Goal: Information Seeking & Learning: Learn about a topic

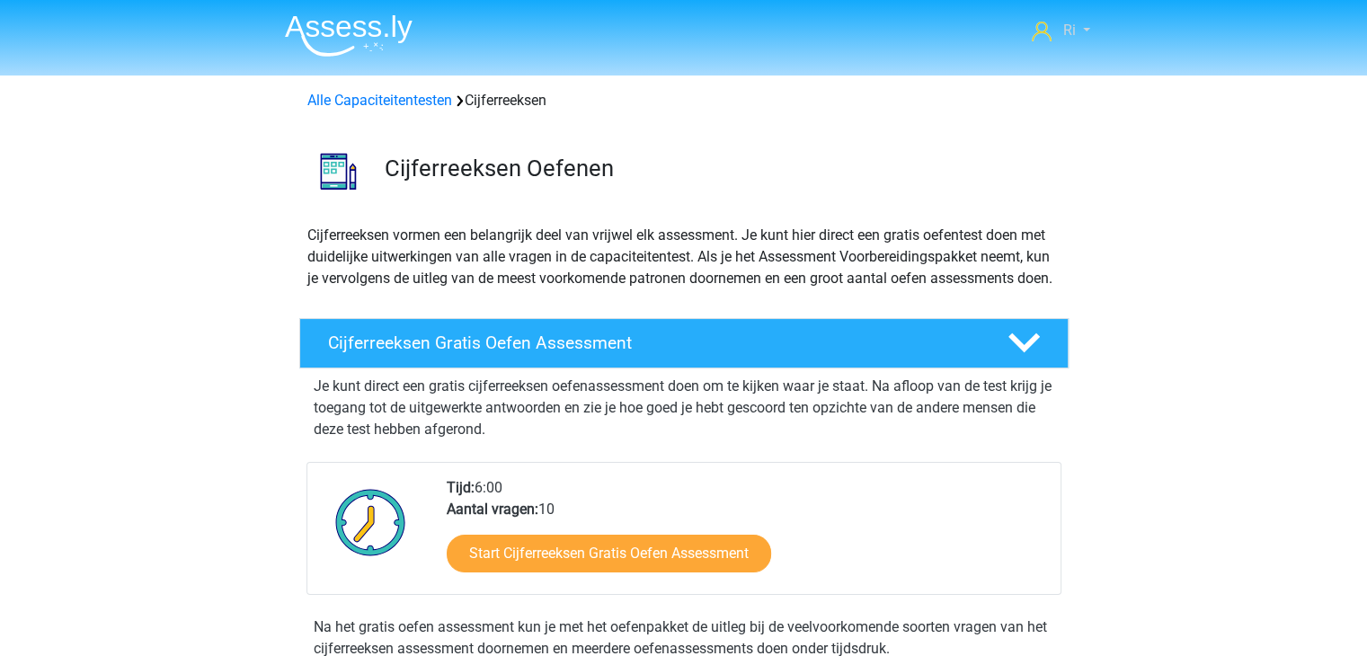
click at [1070, 23] on span "Ri" at bounding box center [1068, 30] width 13 height 17
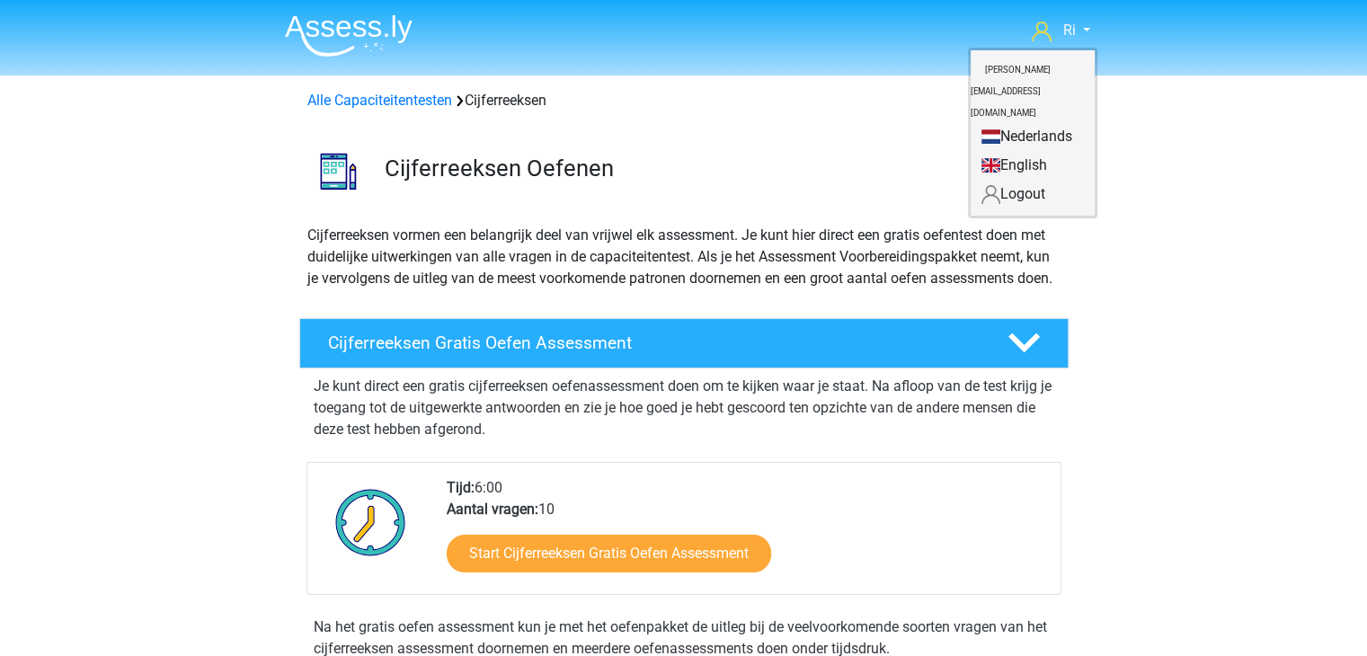
click at [1021, 122] on link "Nederlands" at bounding box center [1033, 136] width 124 height 29
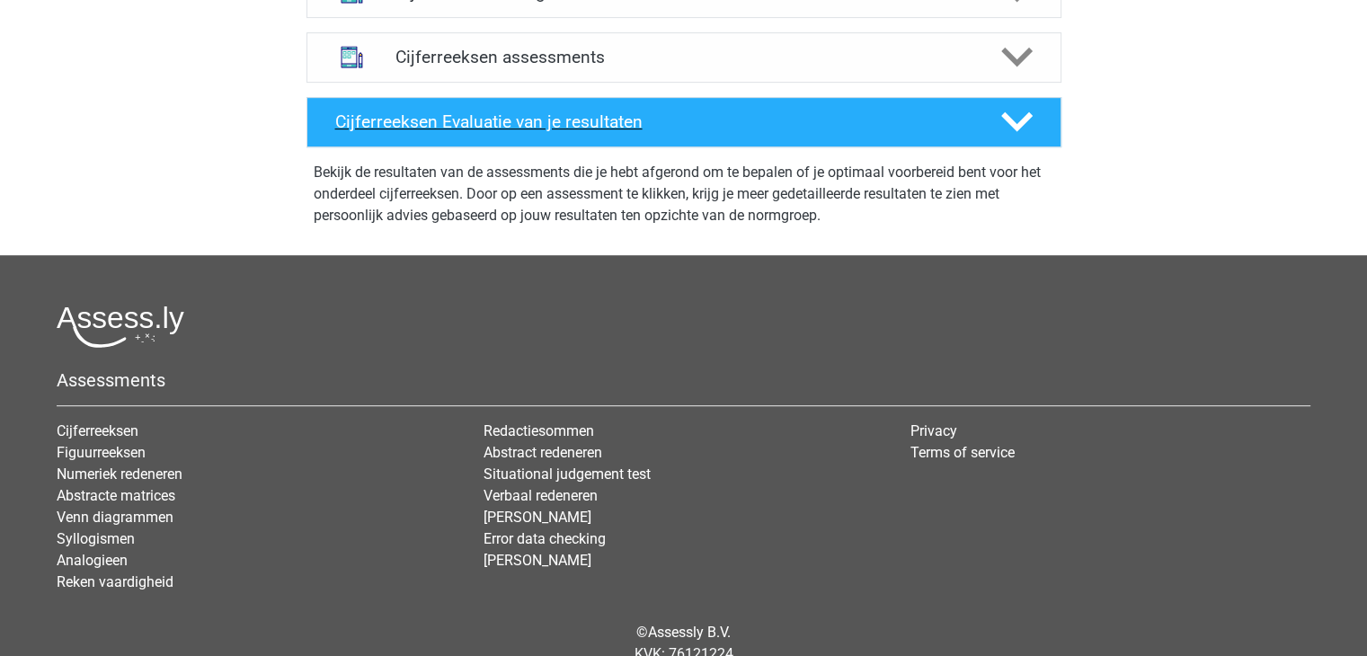
scroll to position [850, 0]
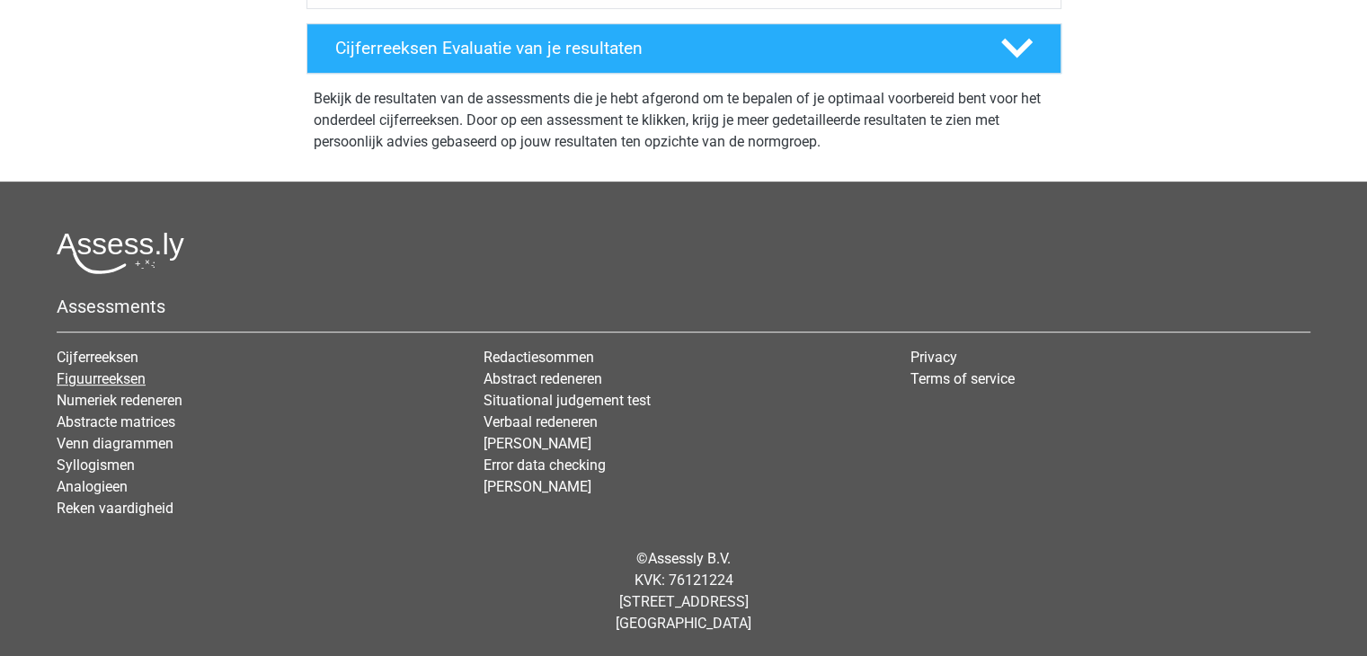
click at [101, 379] on link "Figuurreeksen" at bounding box center [101, 378] width 89 height 17
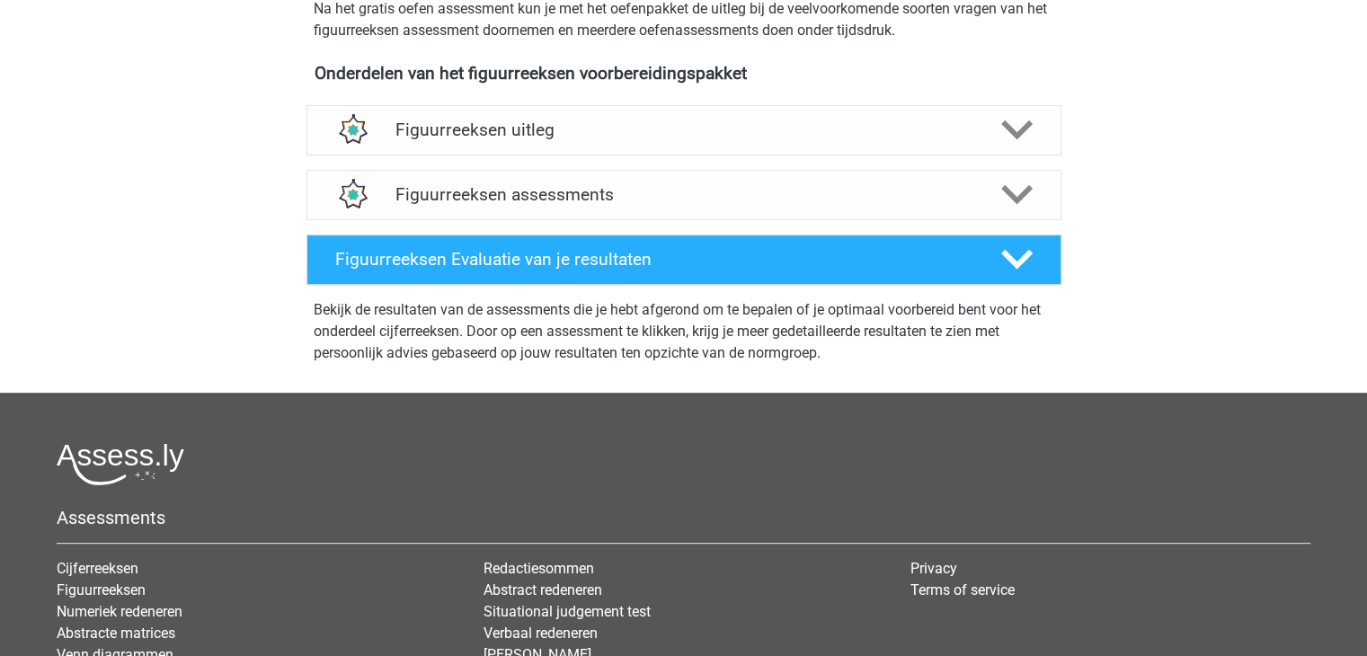
scroll to position [629, 0]
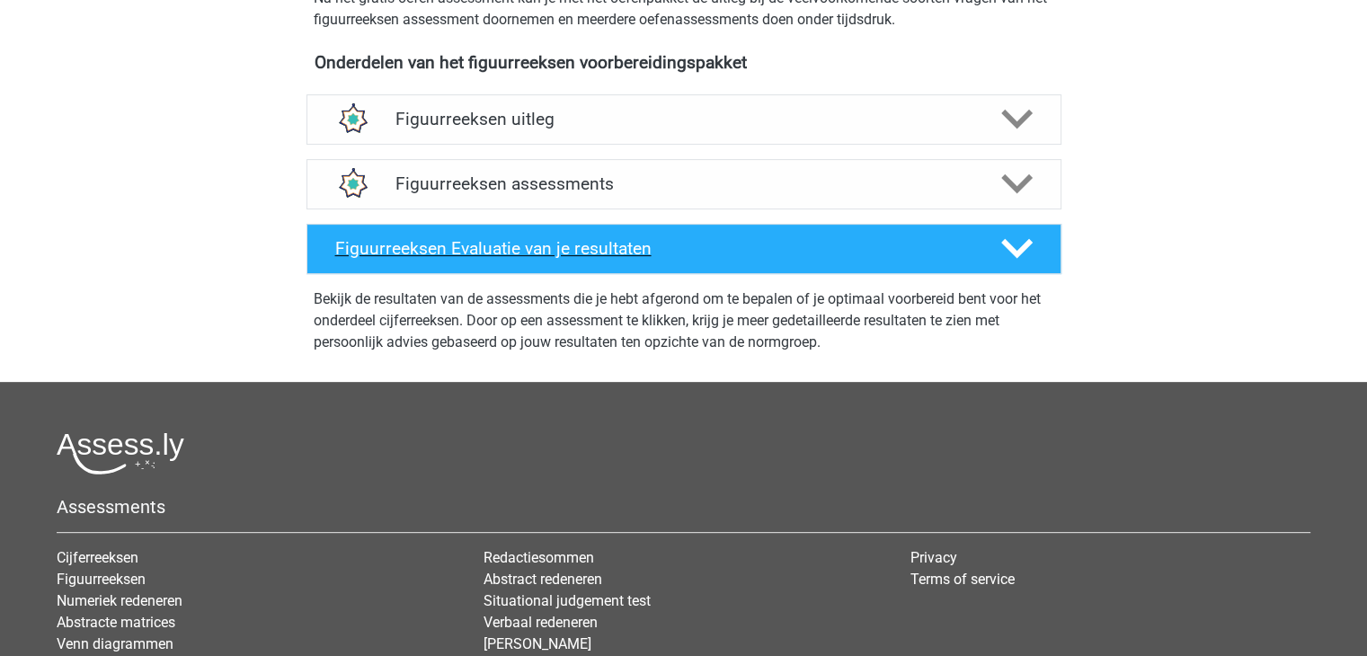
click at [467, 253] on h4 "Figuurreeksen Evaluatie van je resultaten" at bounding box center [653, 248] width 637 height 21
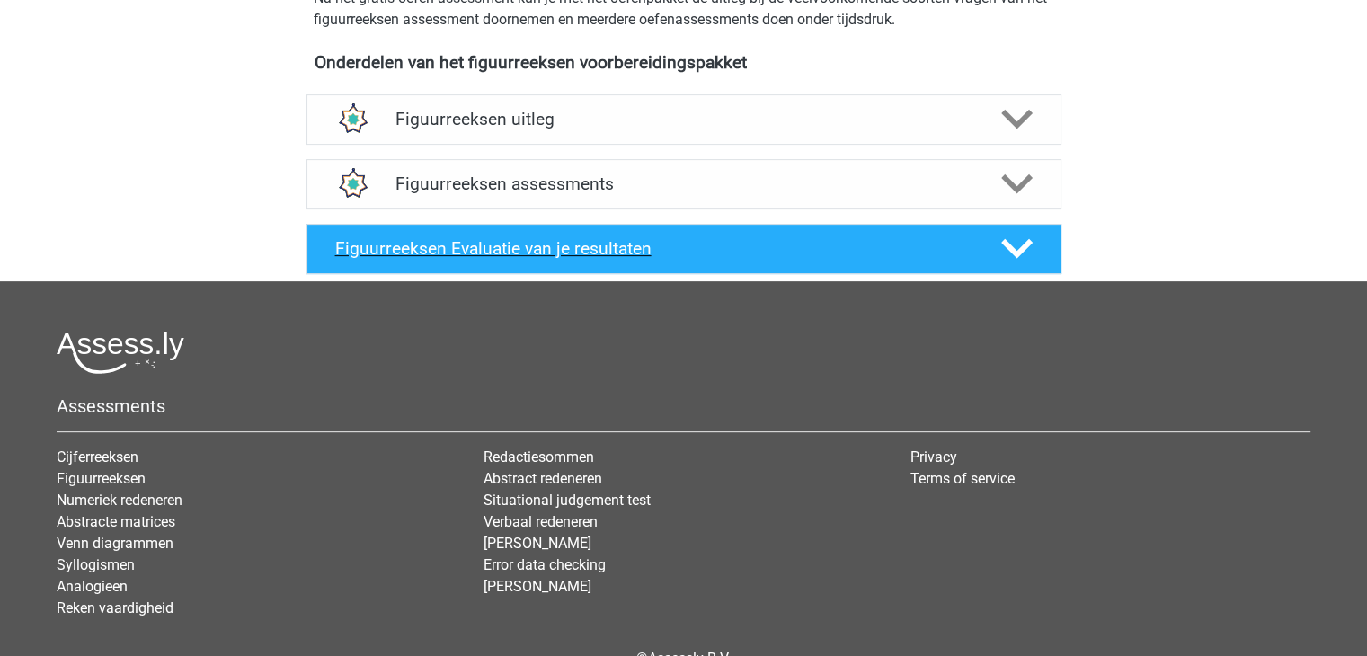
click at [467, 253] on h4 "Figuurreeksen Evaluatie van je resultaten" at bounding box center [653, 248] width 637 height 21
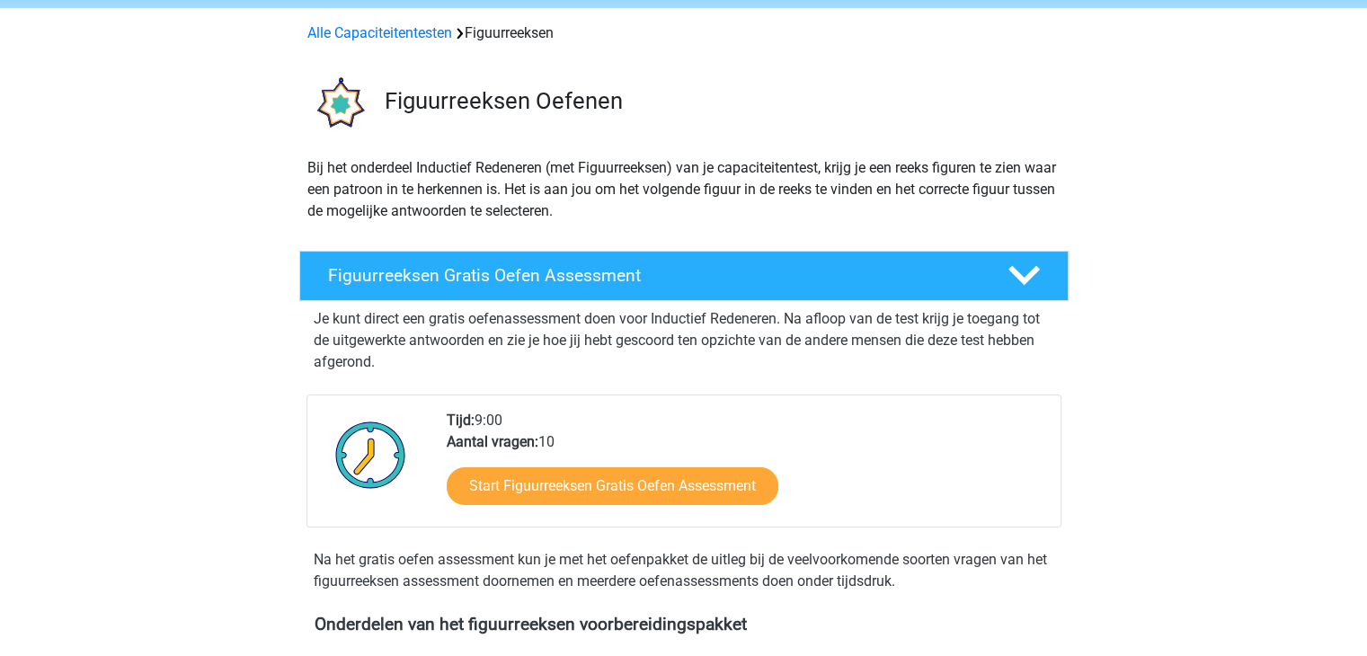
scroll to position [0, 0]
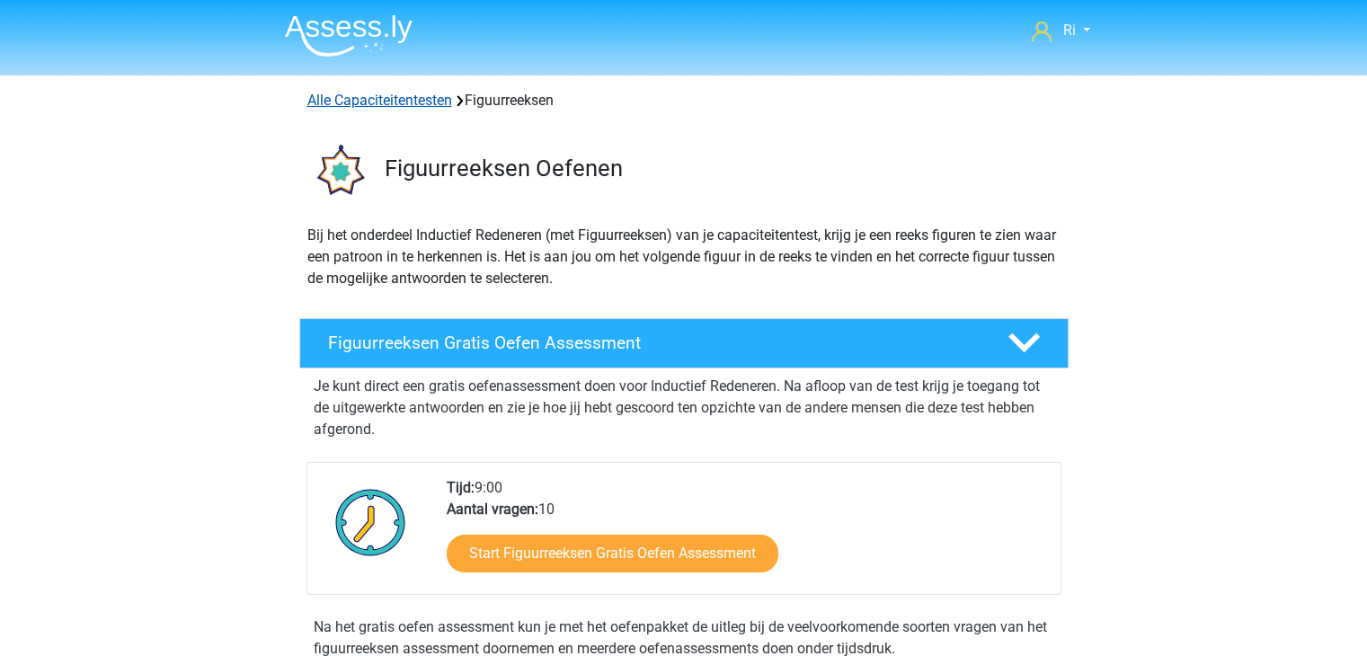
click at [394, 95] on link "Alle Capaciteitentesten" at bounding box center [379, 100] width 145 height 17
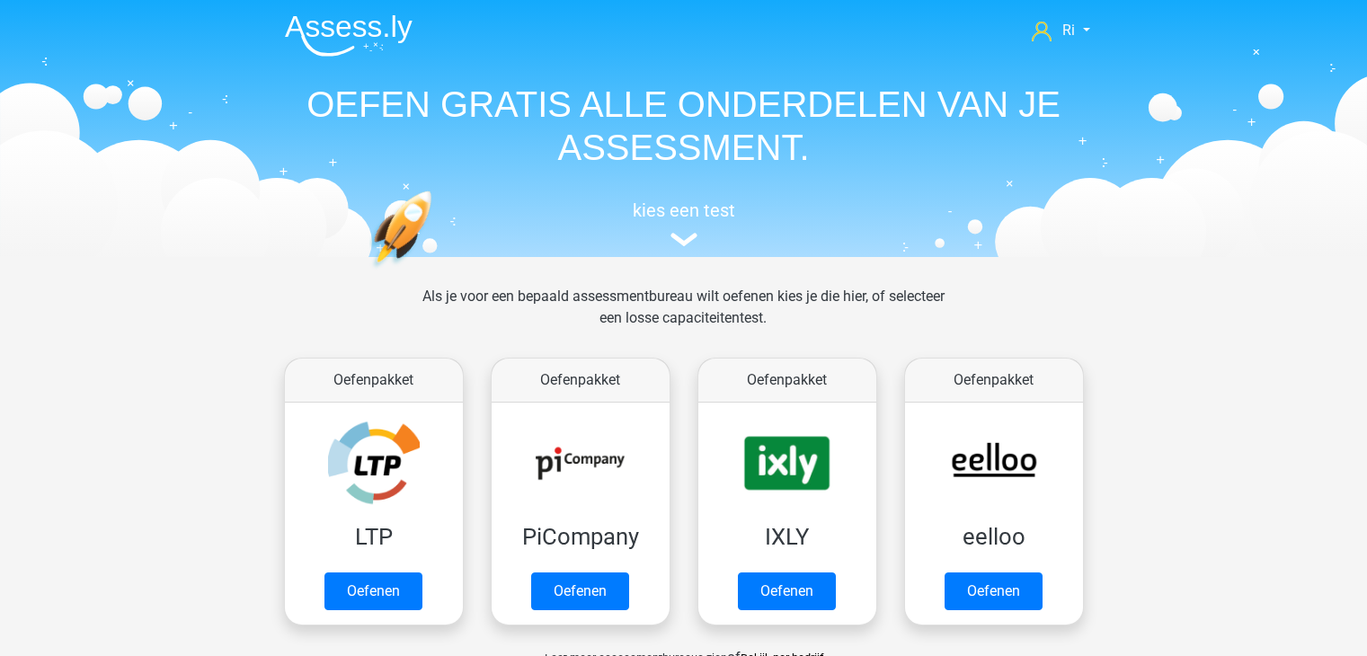
scroll to position [762, 0]
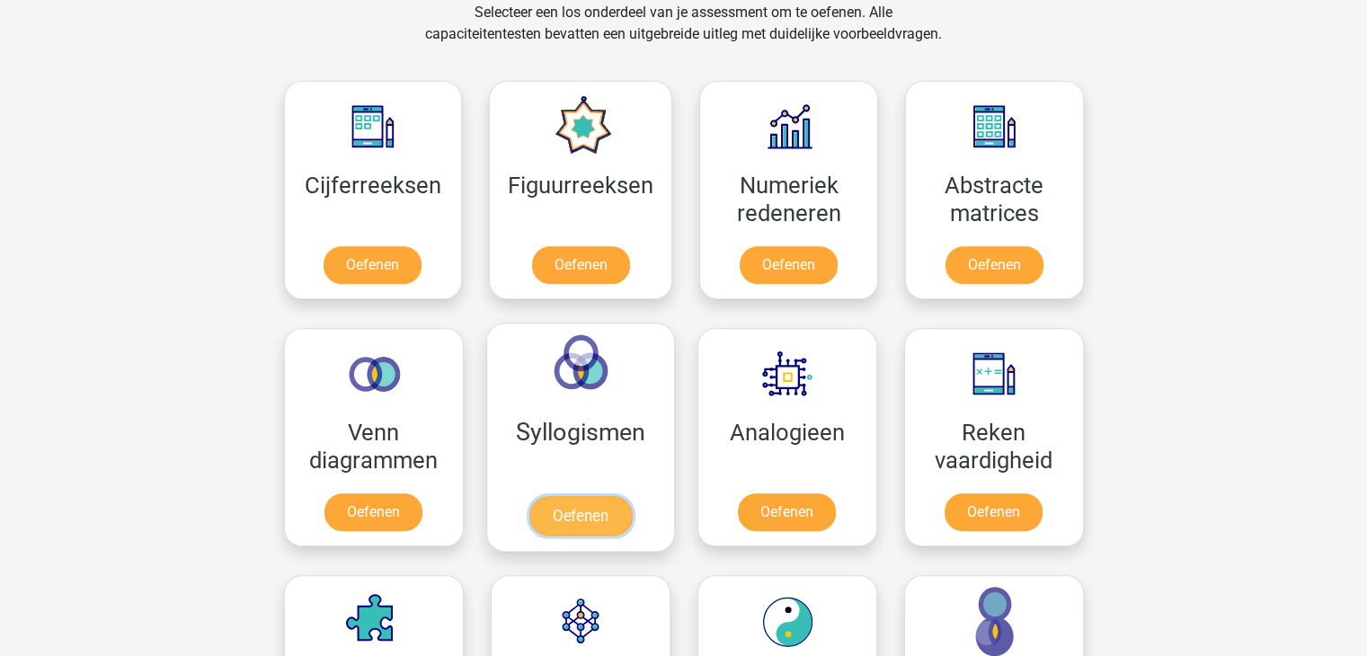
click at [576, 515] on link "Oefenen" at bounding box center [579, 516] width 102 height 40
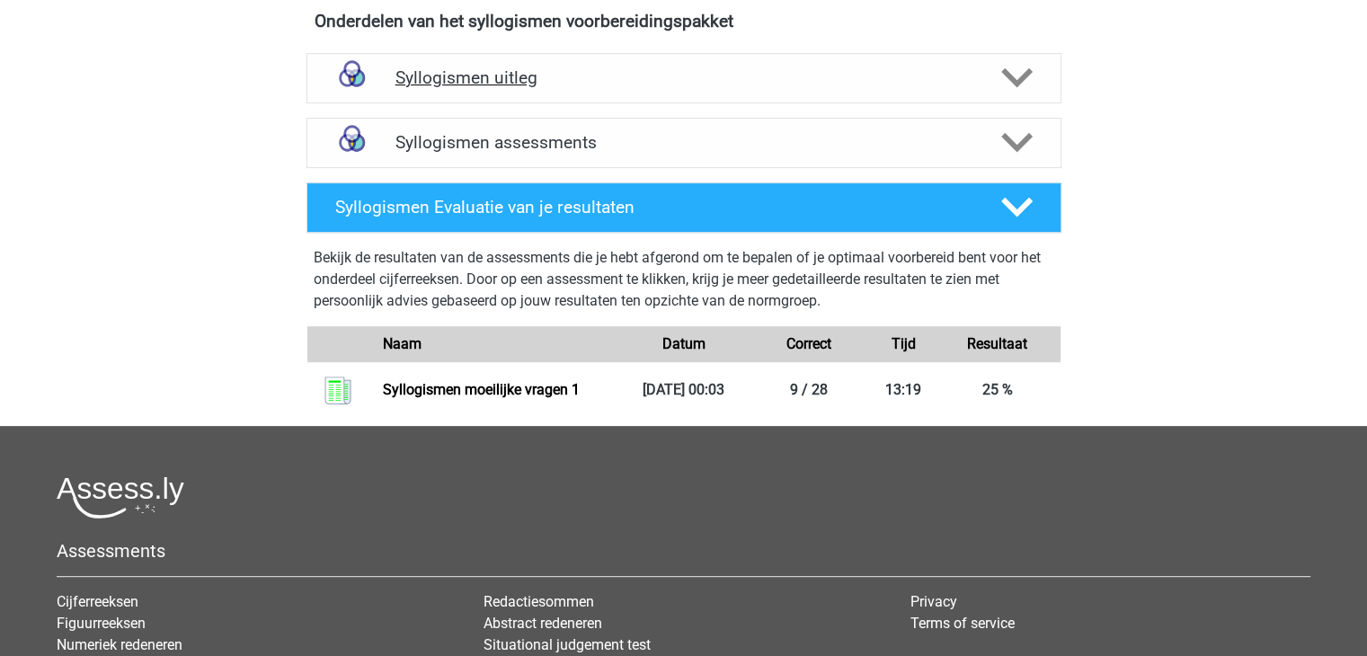
scroll to position [629, 0]
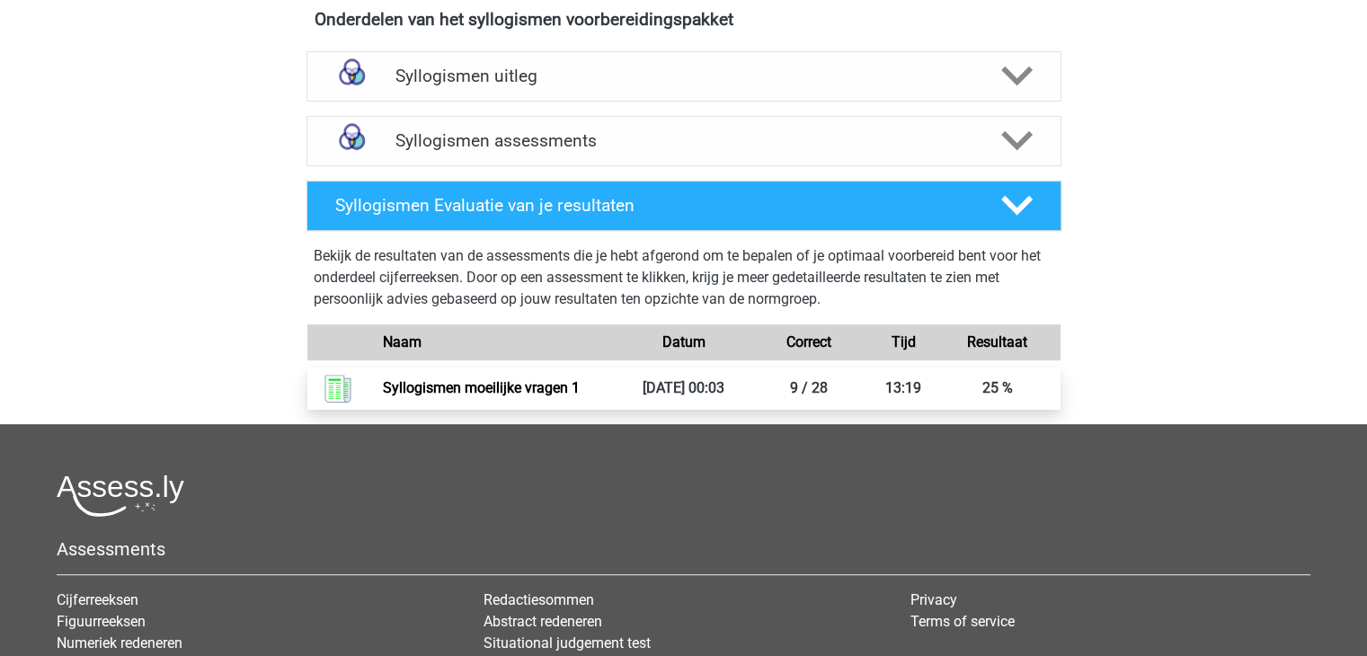
click at [502, 384] on link "Syllogismen moeilijke vragen 1" at bounding box center [481, 387] width 197 height 17
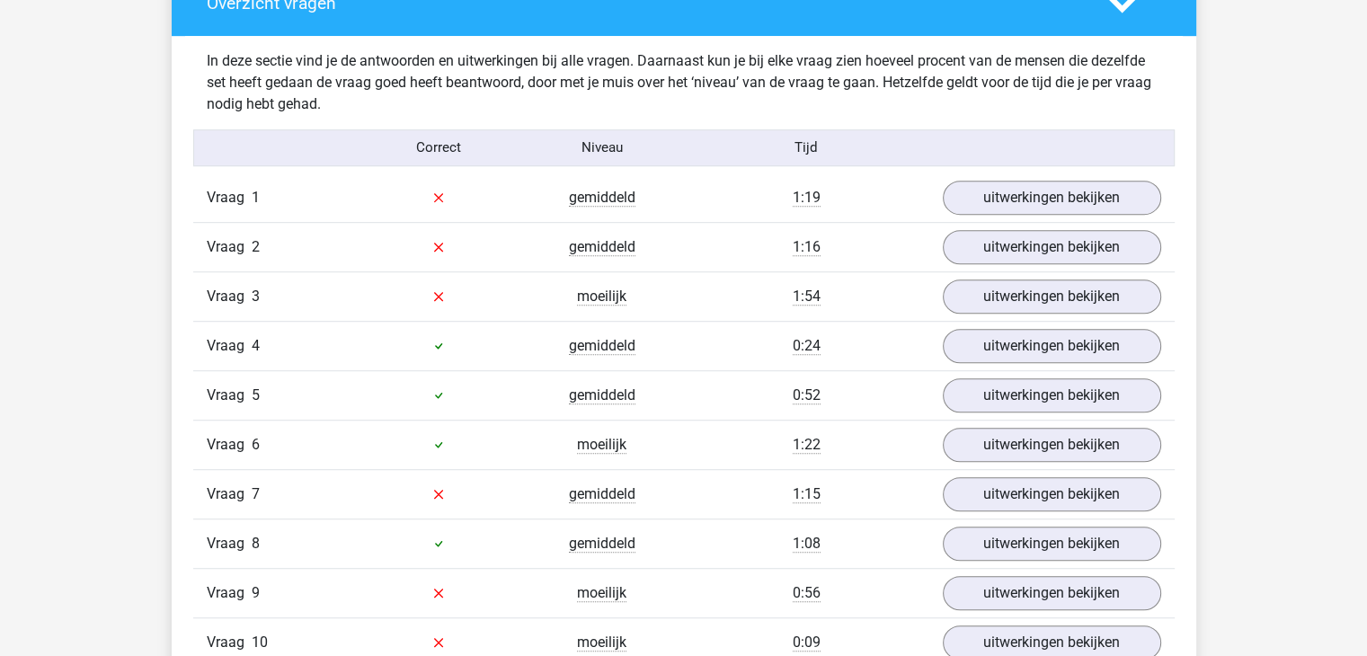
scroll to position [989, 0]
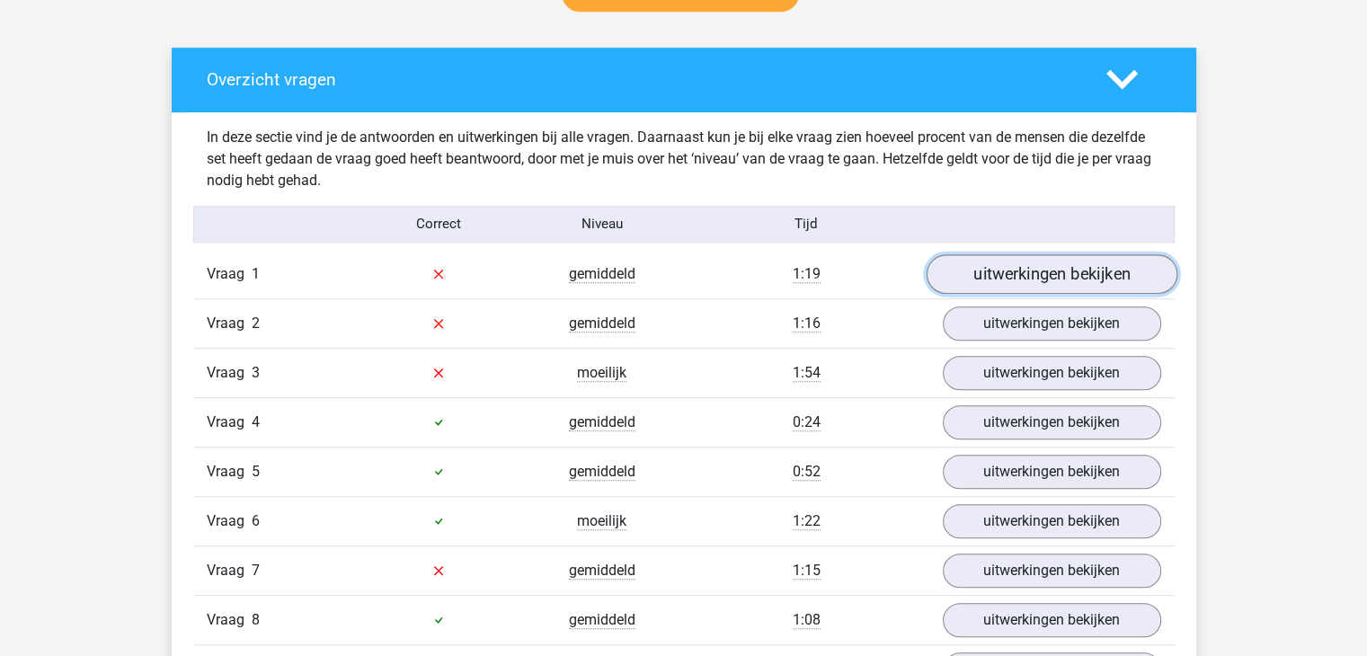
click at [1086, 272] on link "uitwerkingen bekijken" at bounding box center [1051, 274] width 251 height 40
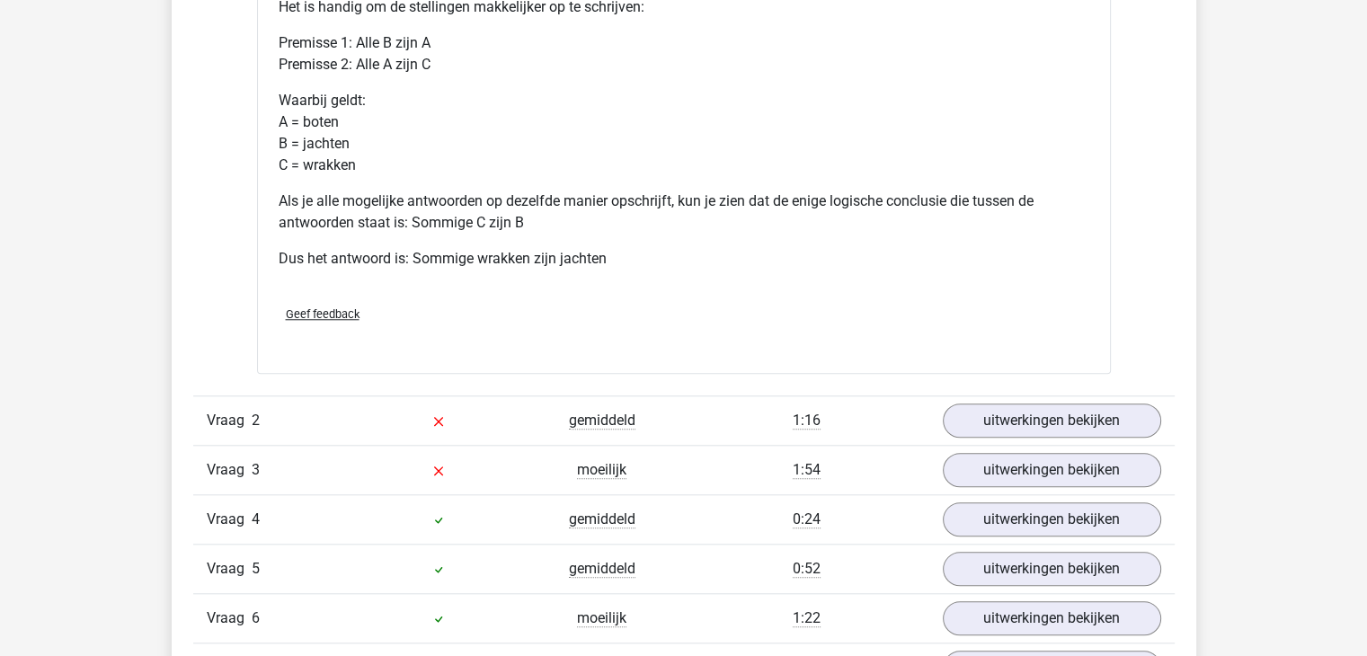
scroll to position [1652, 0]
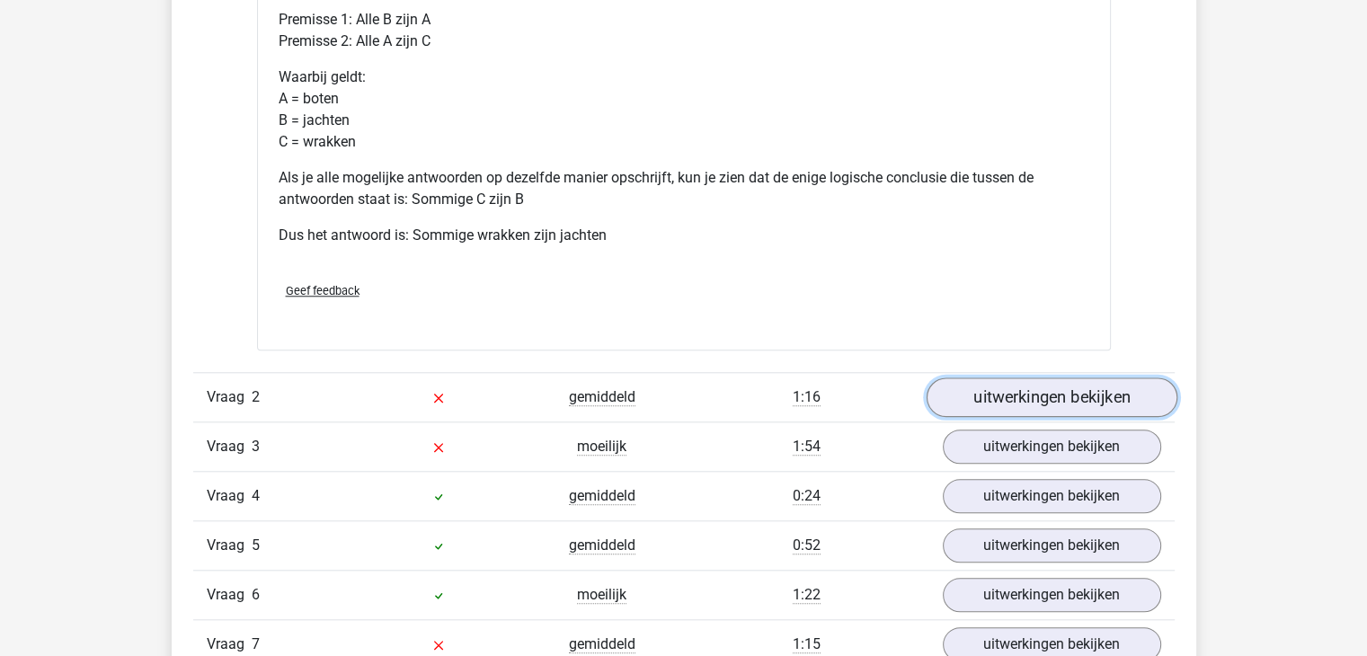
click at [1112, 394] on link "uitwerkingen bekijken" at bounding box center [1051, 397] width 251 height 40
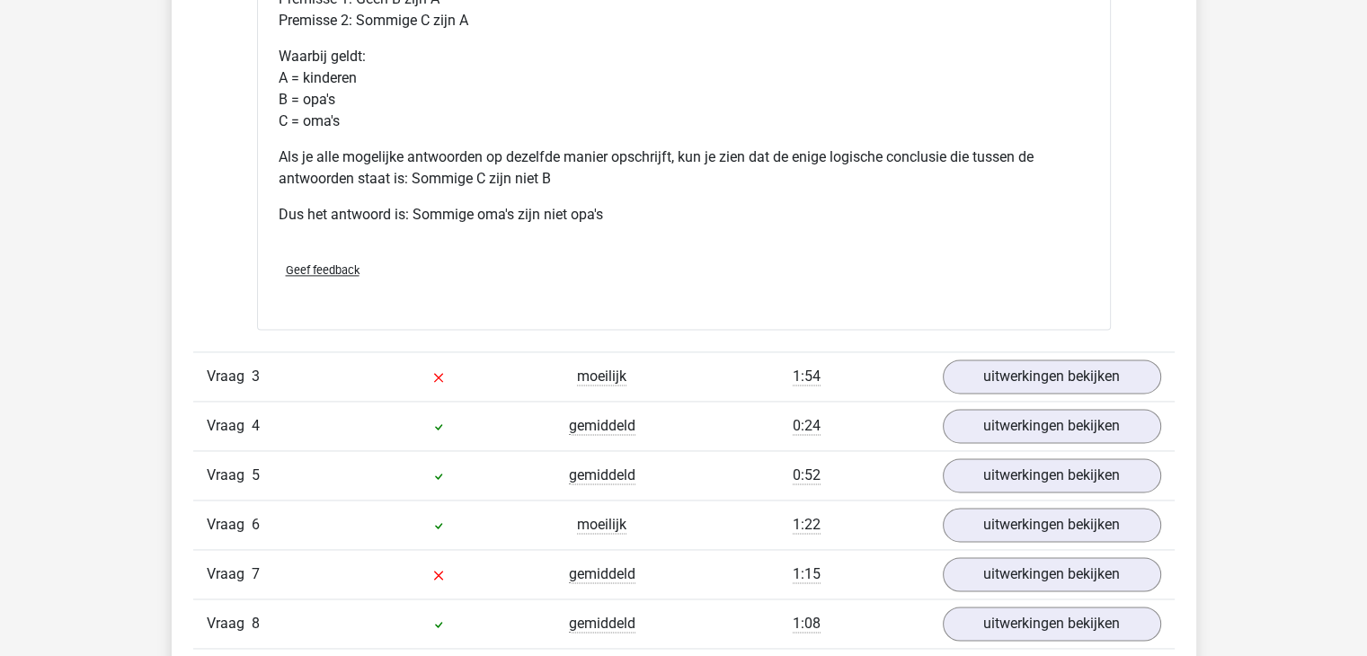
scroll to position [2461, 0]
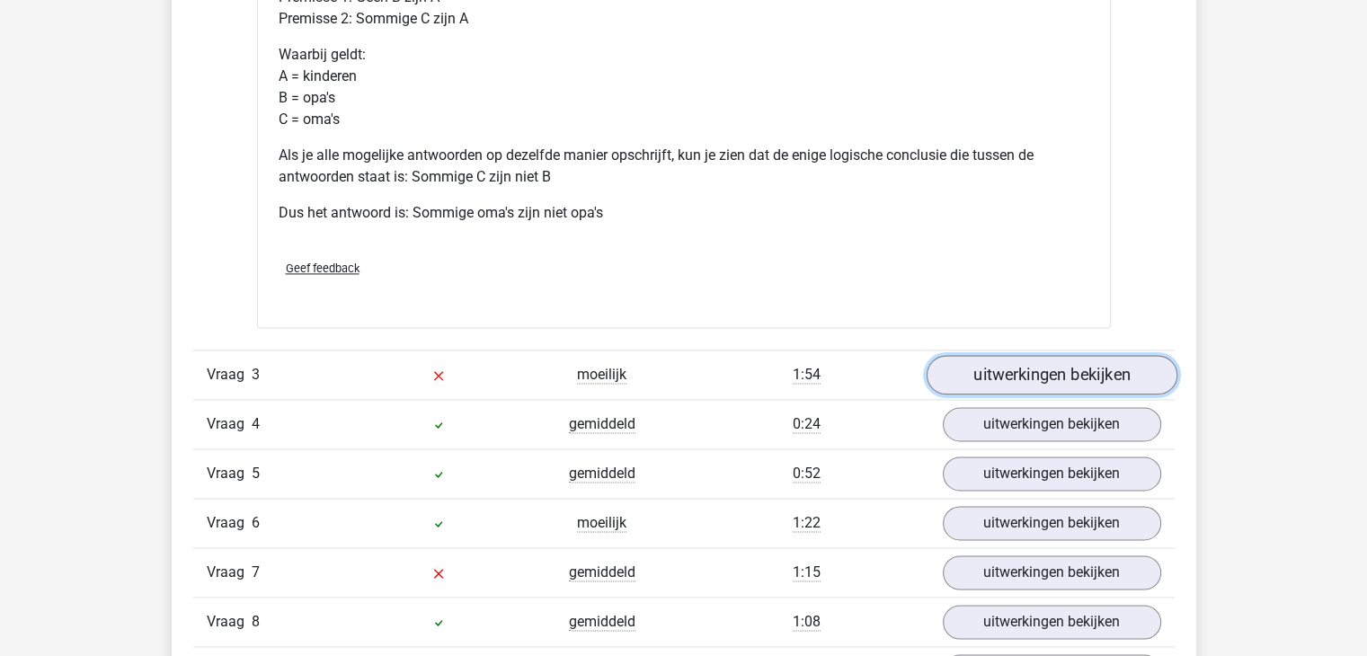
click at [1017, 371] on link "uitwerkingen bekijken" at bounding box center [1051, 375] width 251 height 40
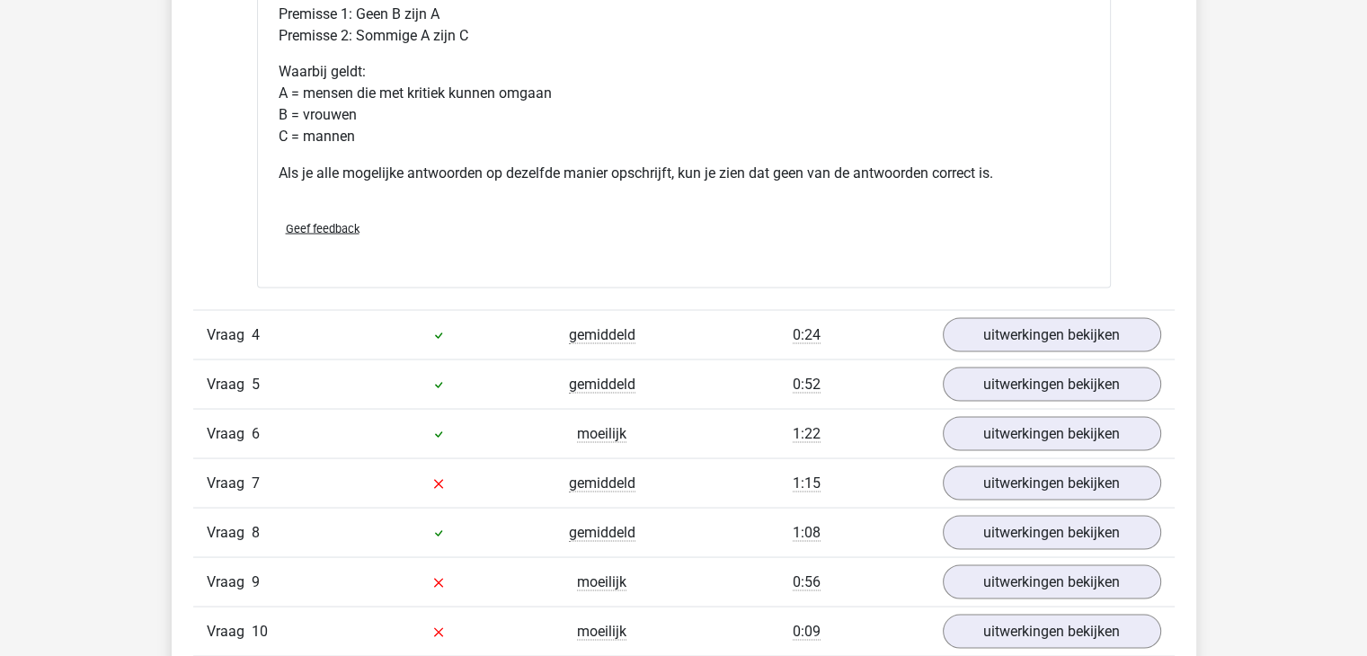
scroll to position [3360, 0]
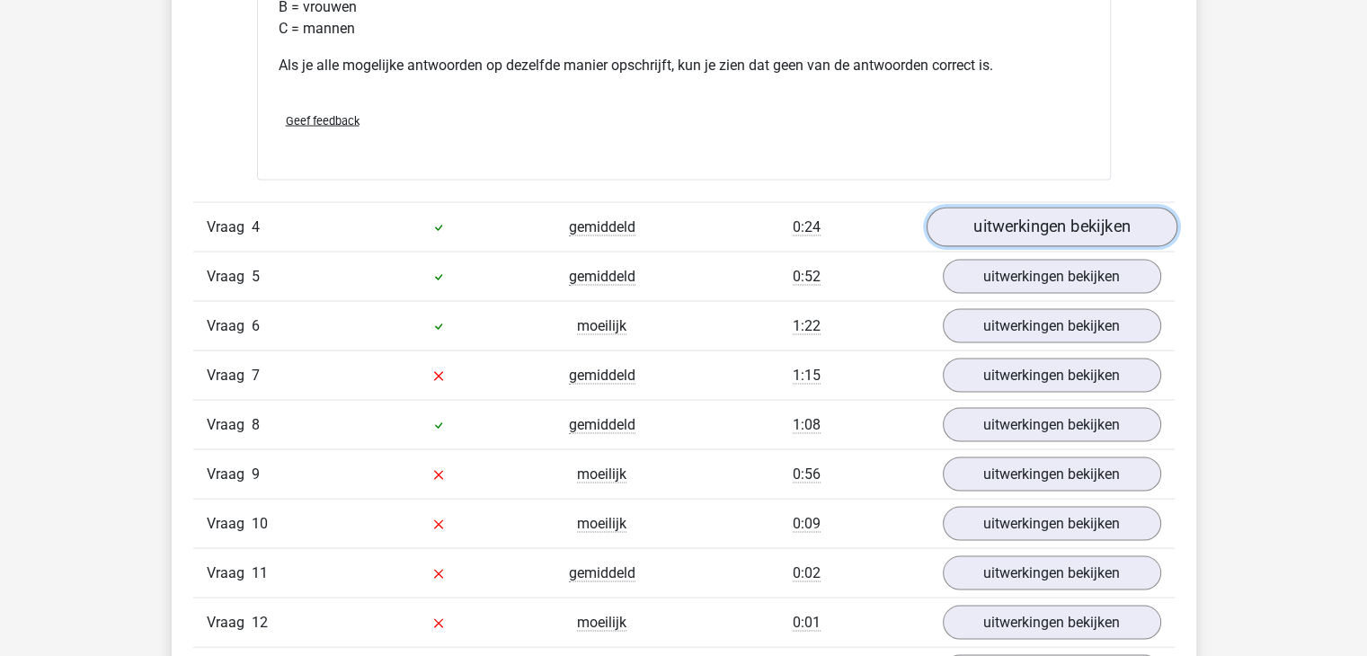
click at [1061, 222] on link "uitwerkingen bekijken" at bounding box center [1051, 227] width 251 height 40
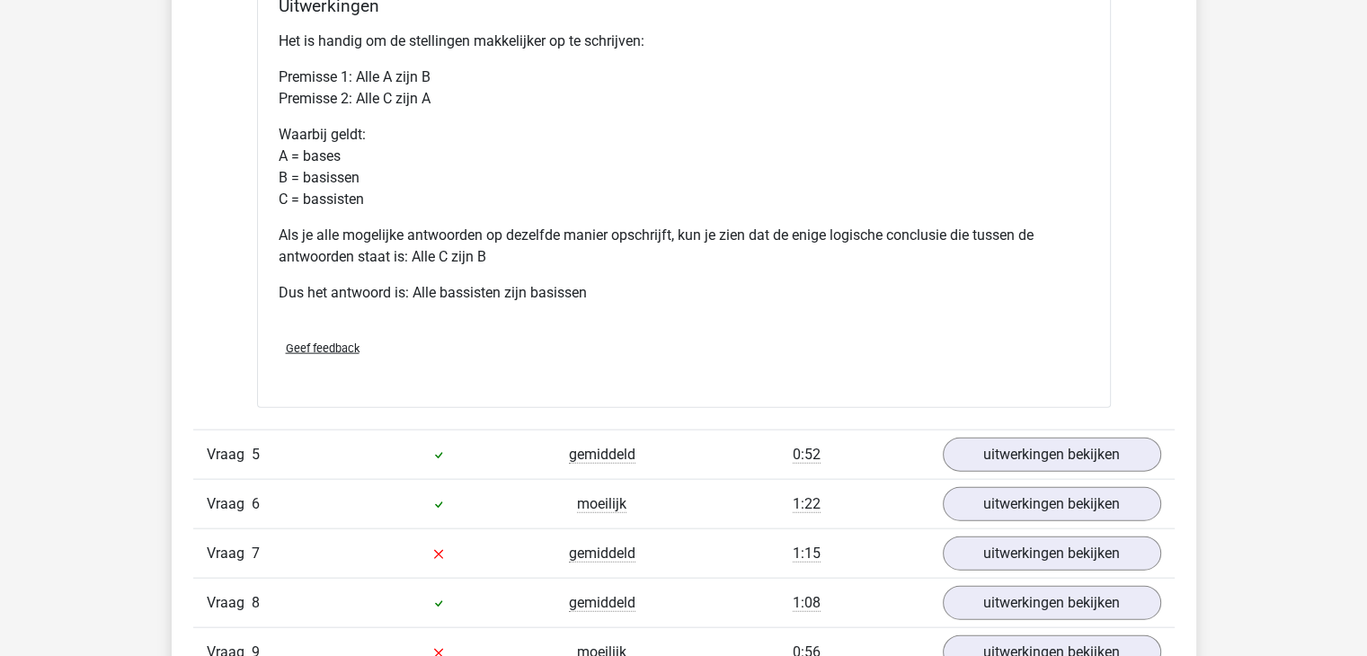
scroll to position [4079, 0]
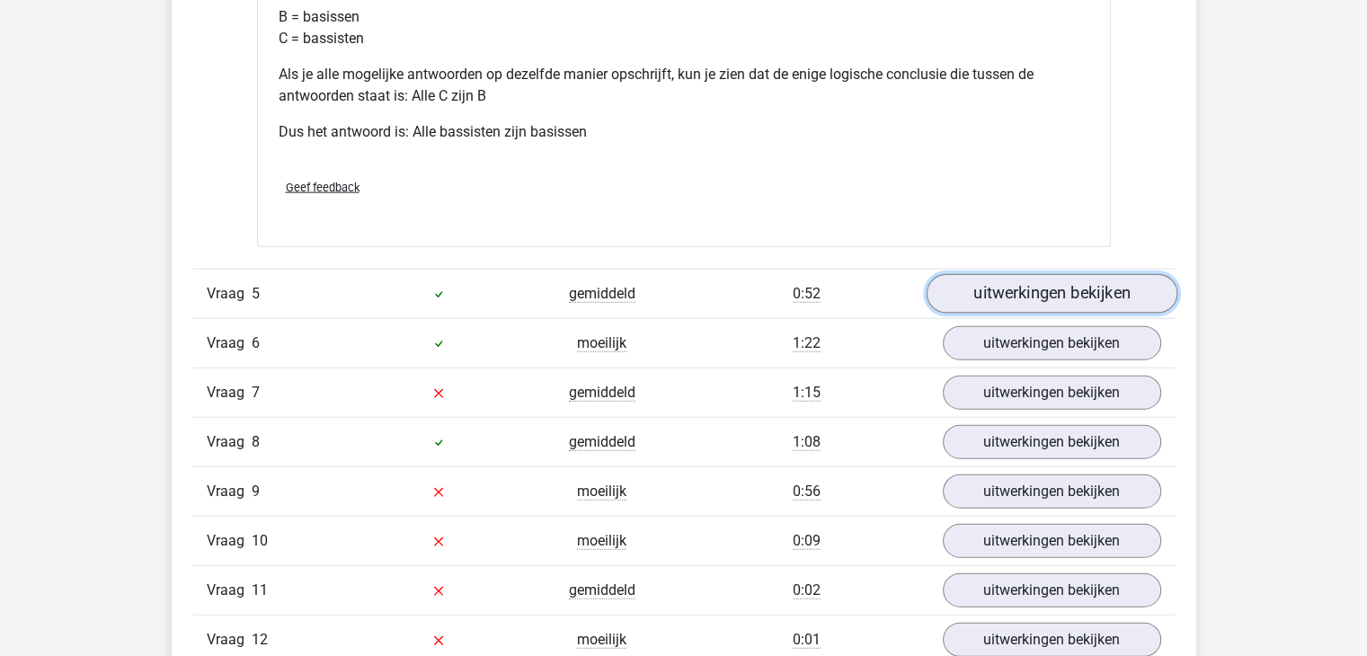
click at [1052, 283] on link "uitwerkingen bekijken" at bounding box center [1051, 295] width 251 height 40
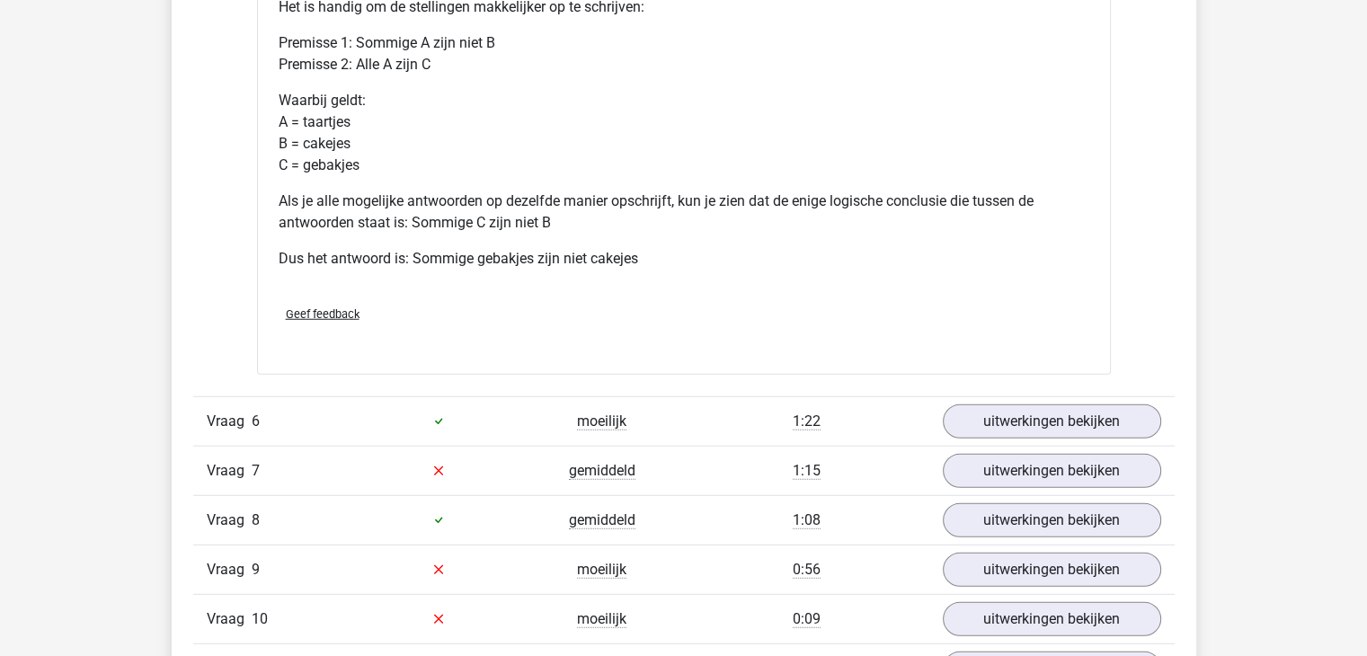
scroll to position [4888, 0]
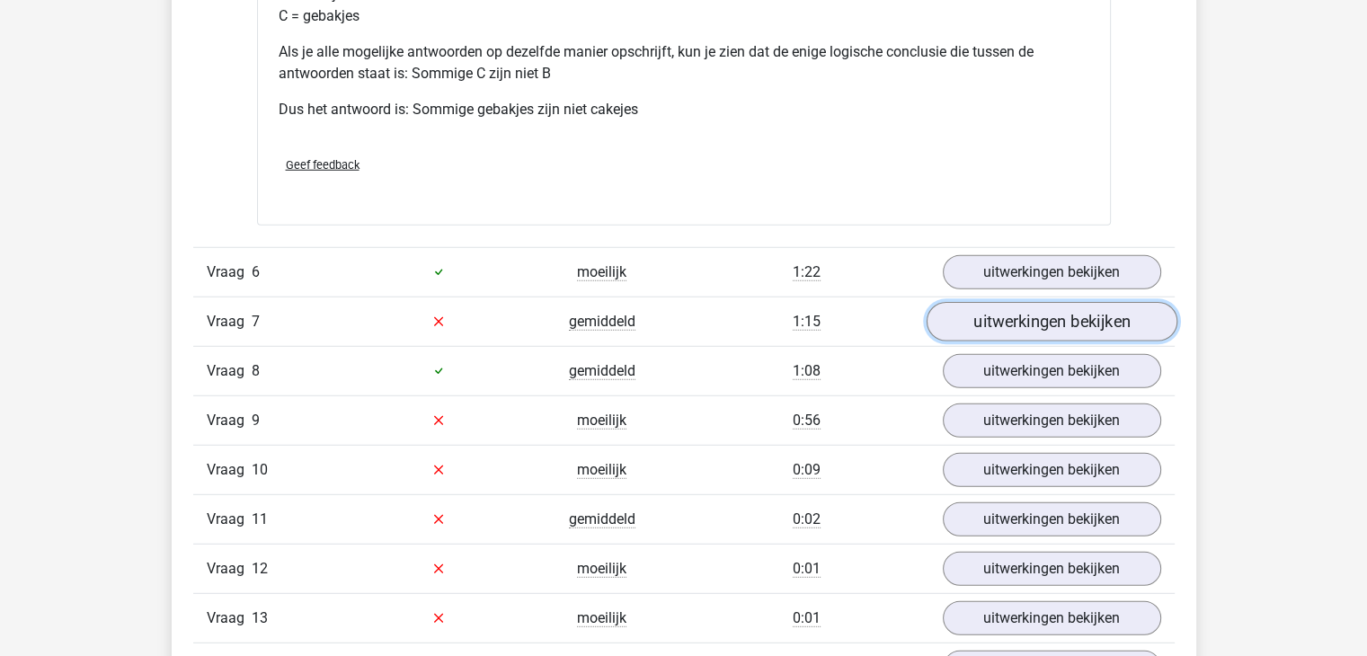
click at [1029, 306] on link "uitwerkingen bekijken" at bounding box center [1051, 322] width 251 height 40
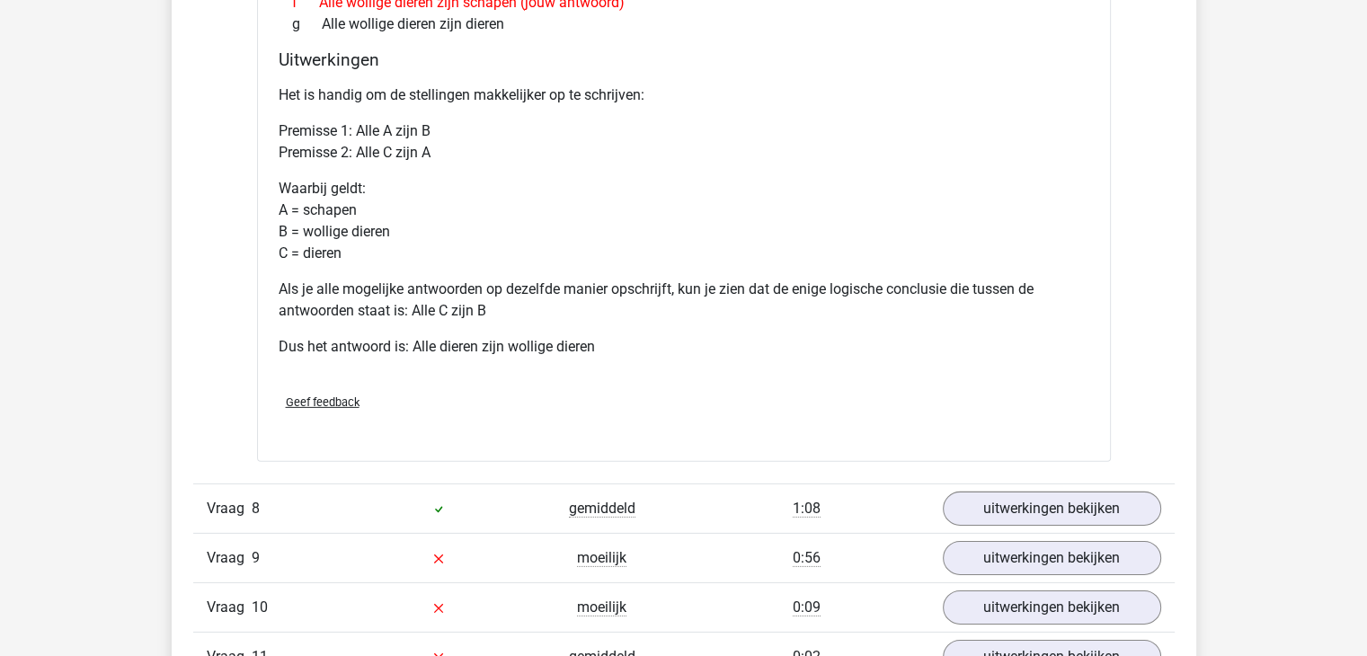
scroll to position [5517, 0]
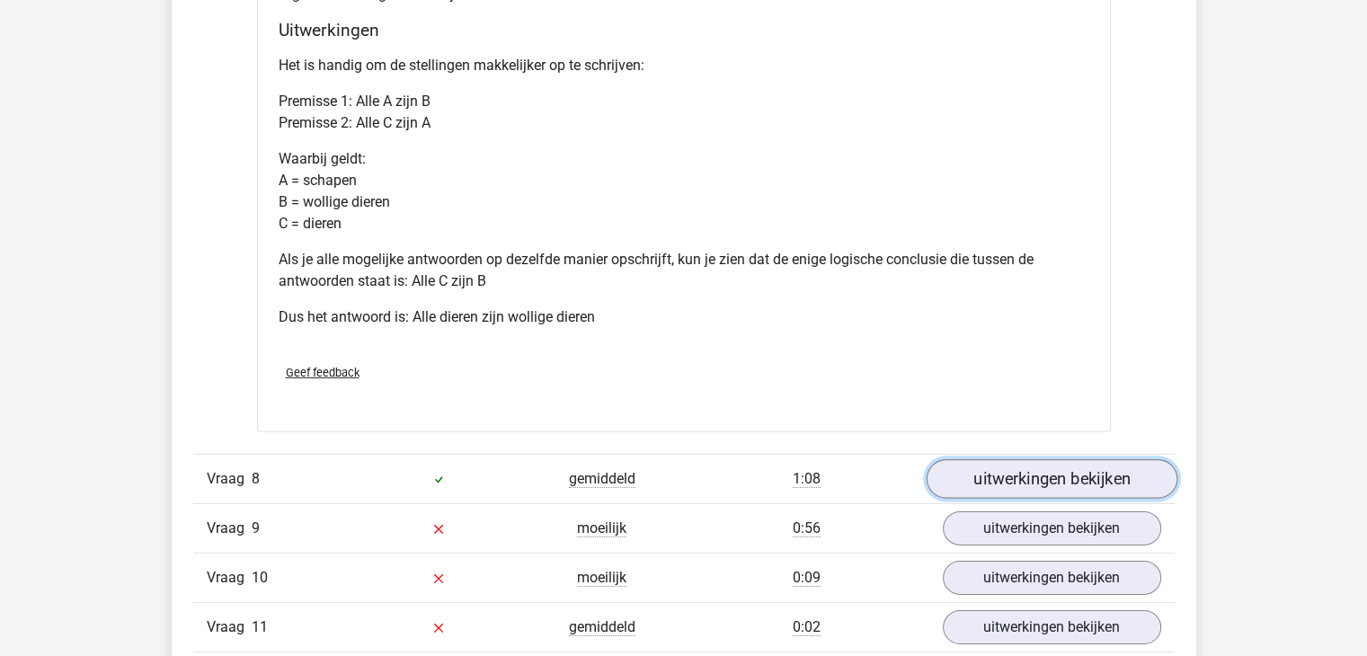
click at [1060, 469] on link "uitwerkingen bekijken" at bounding box center [1051, 479] width 251 height 40
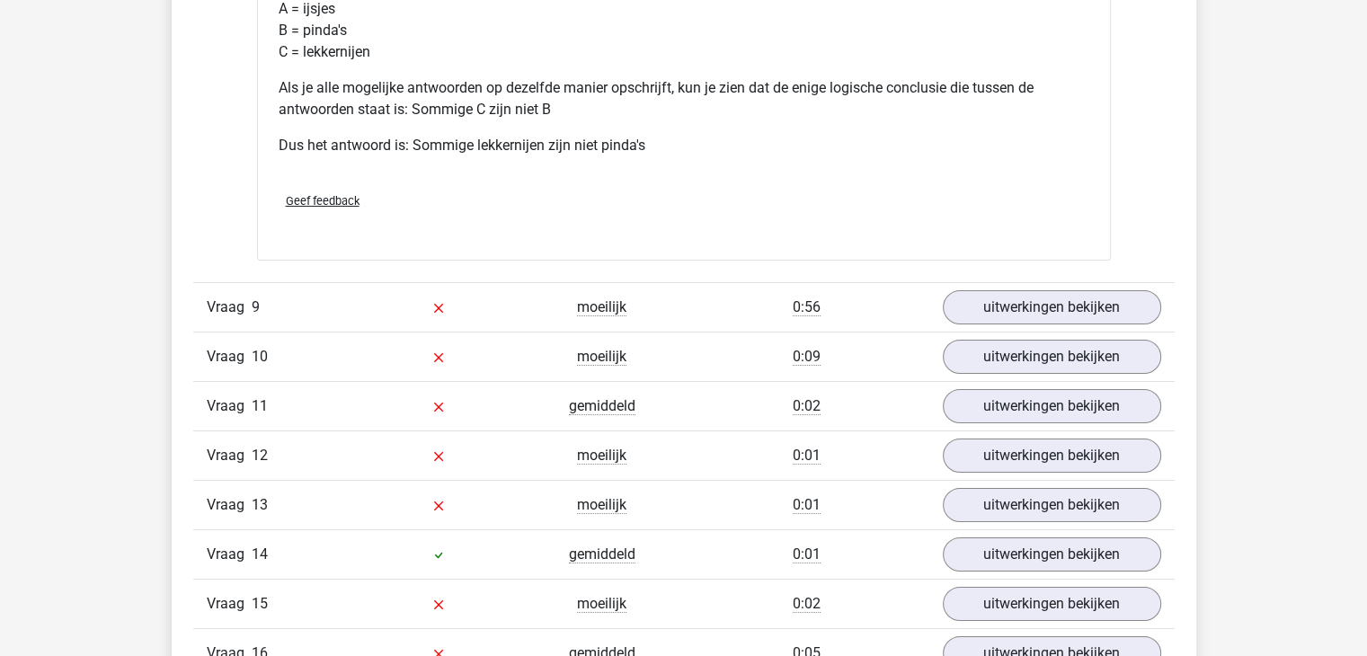
scroll to position [6505, 0]
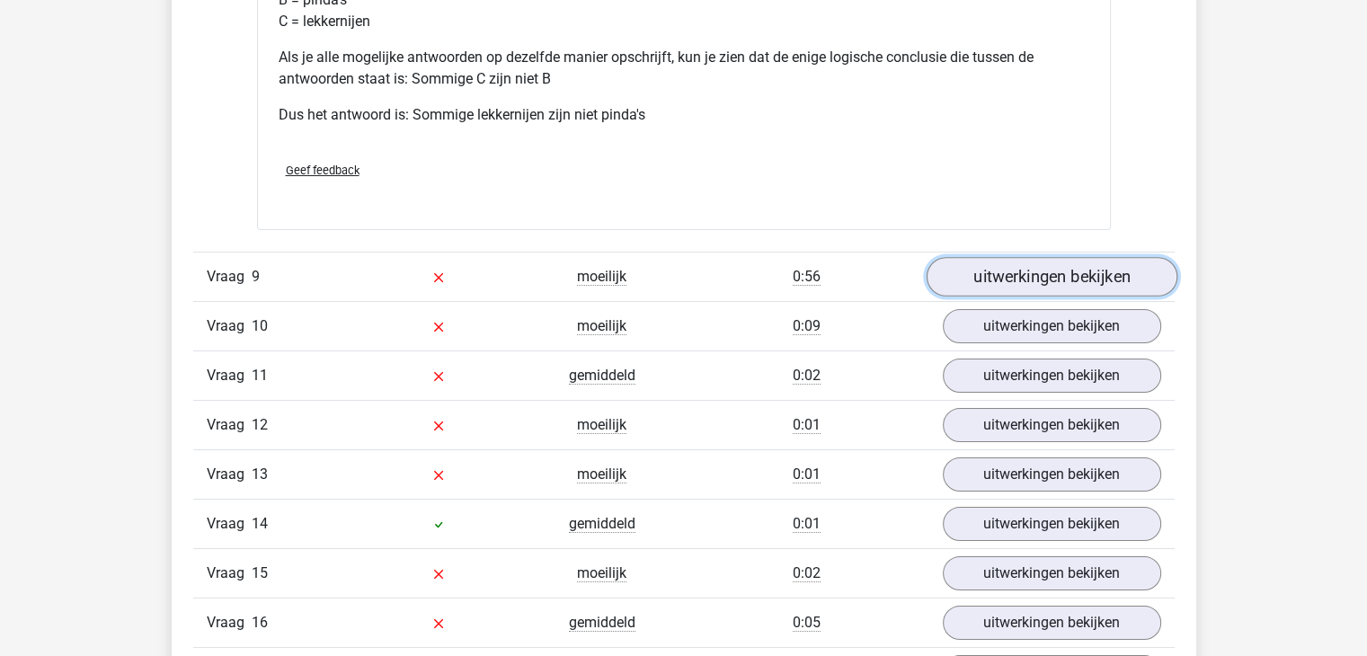
click at [1025, 263] on link "uitwerkingen bekijken" at bounding box center [1051, 277] width 251 height 40
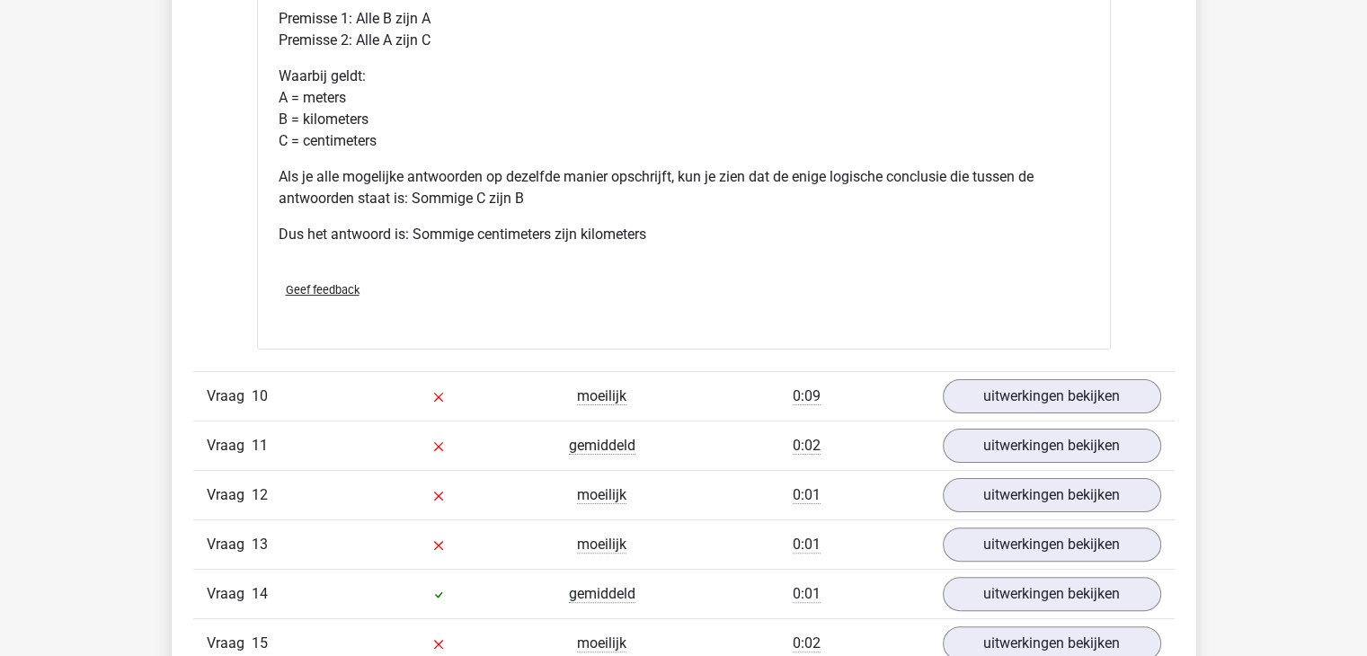
scroll to position [7224, 0]
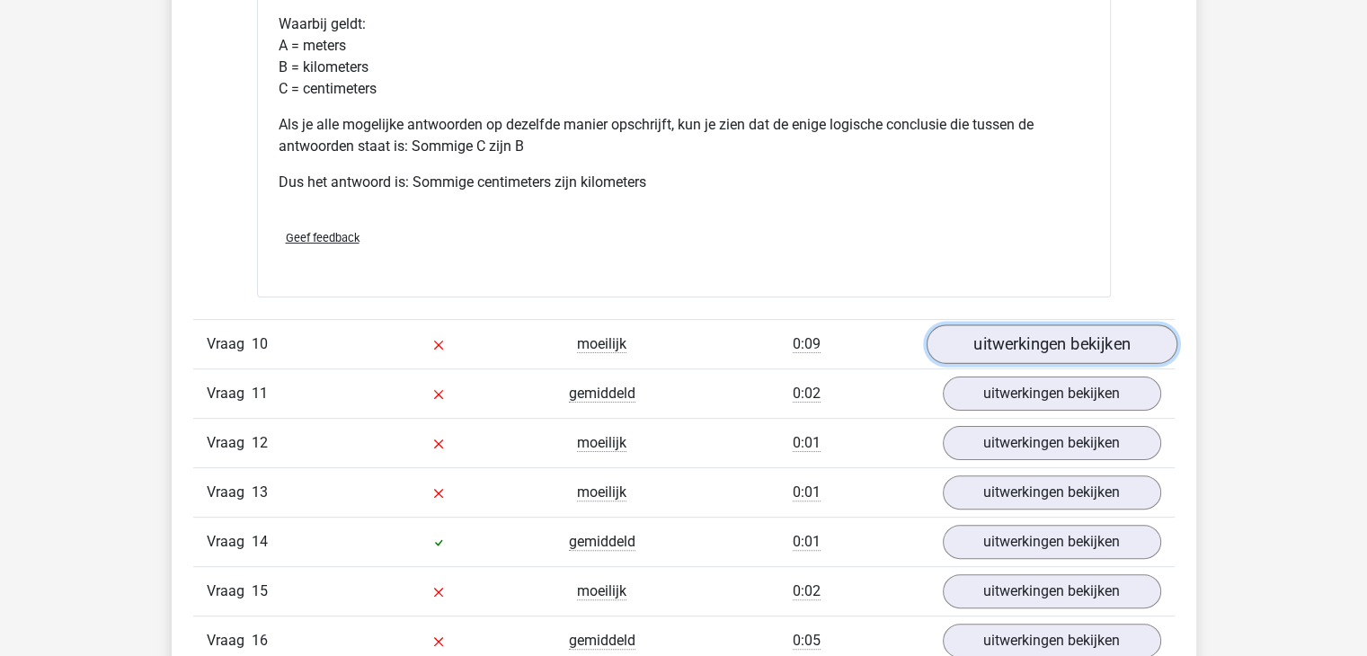
click at [1071, 331] on link "uitwerkingen bekijken" at bounding box center [1051, 344] width 251 height 40
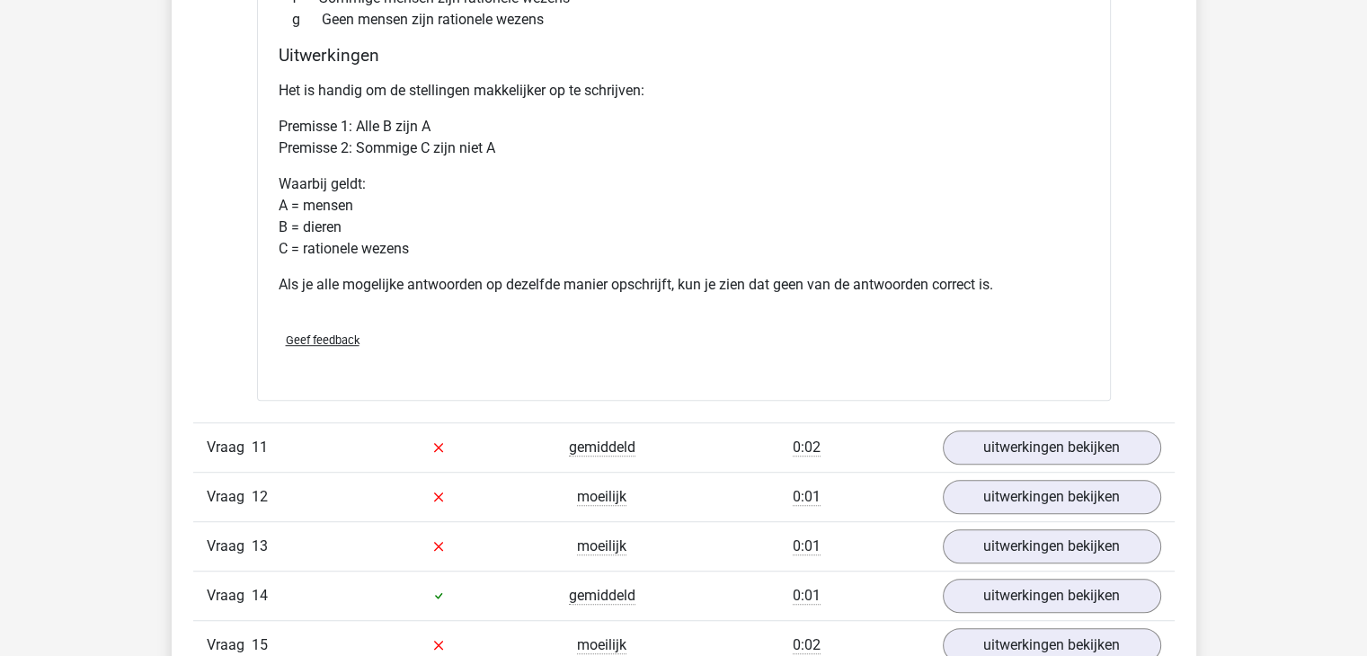
scroll to position [7943, 0]
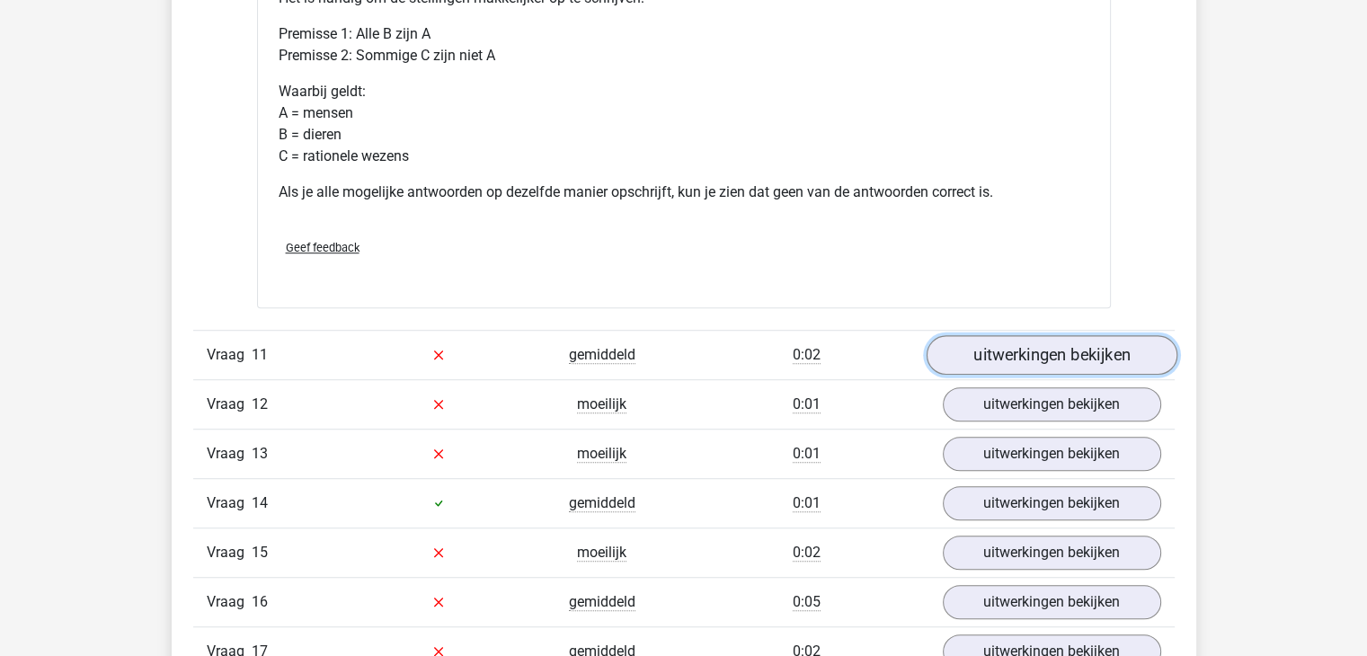
click at [1048, 341] on link "uitwerkingen bekijken" at bounding box center [1051, 355] width 251 height 40
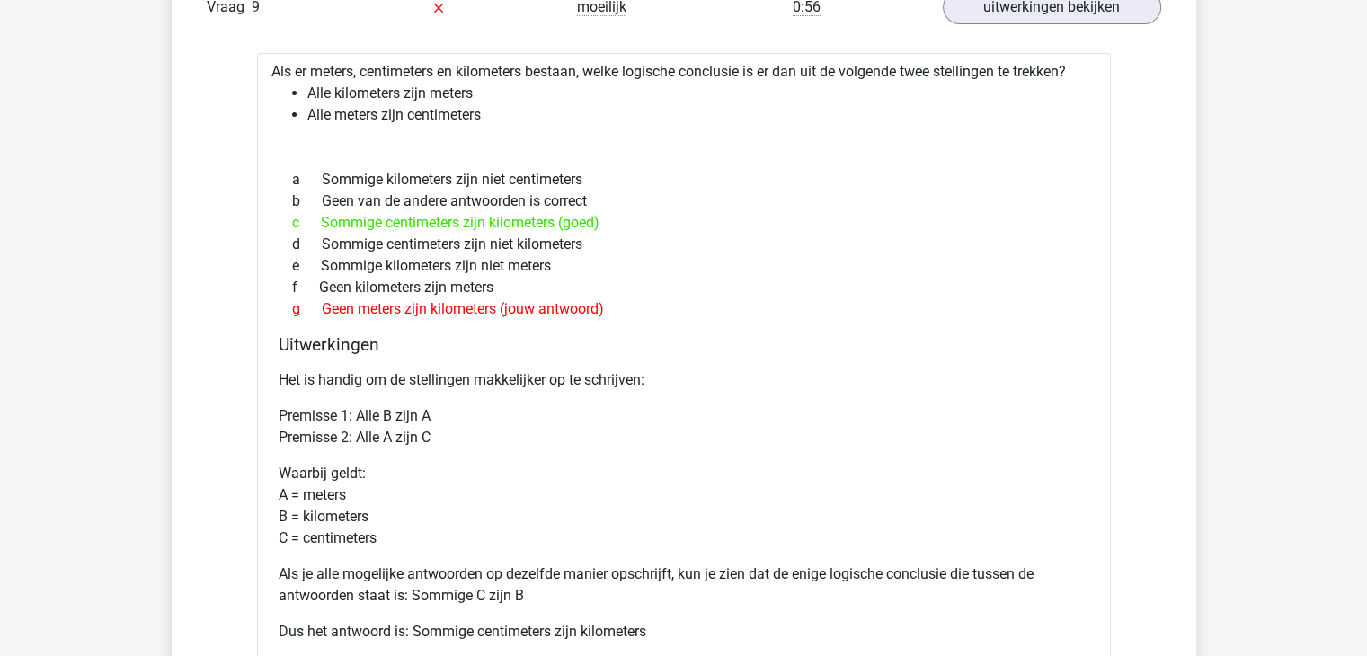
scroll to position [6595, 0]
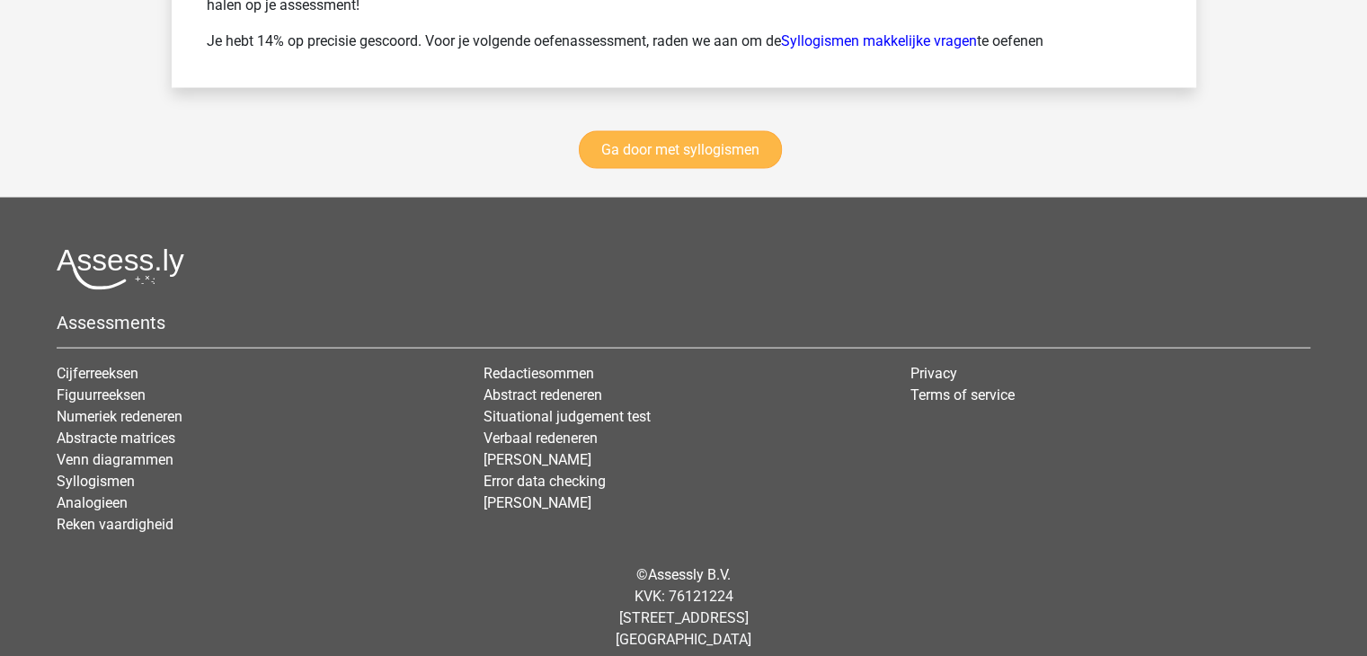
scroll to position [3557, 0]
